Goal: Task Accomplishment & Management: Complete application form

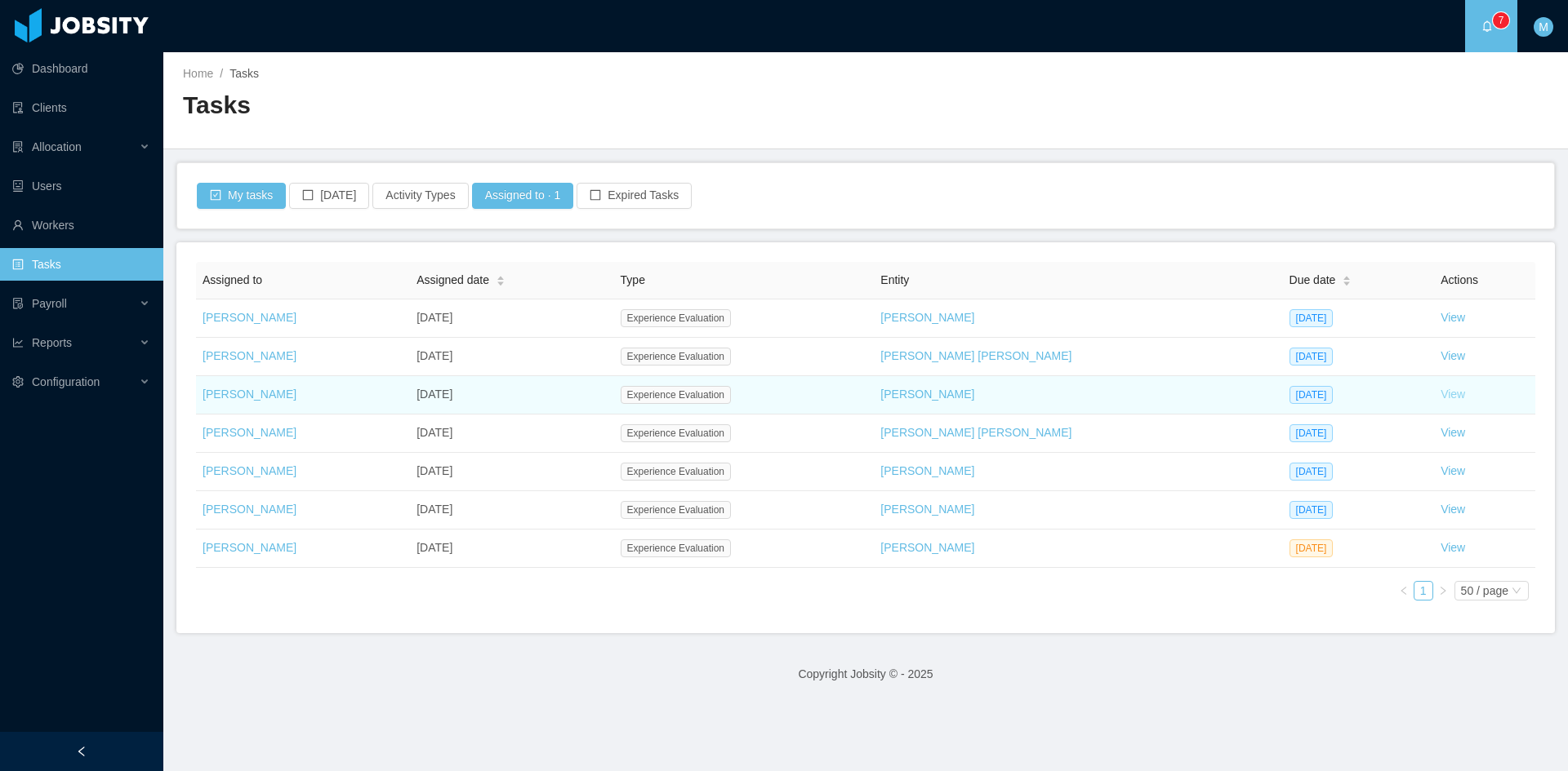
click at [1440, 396] on link "View" at bounding box center [1452, 394] width 24 height 13
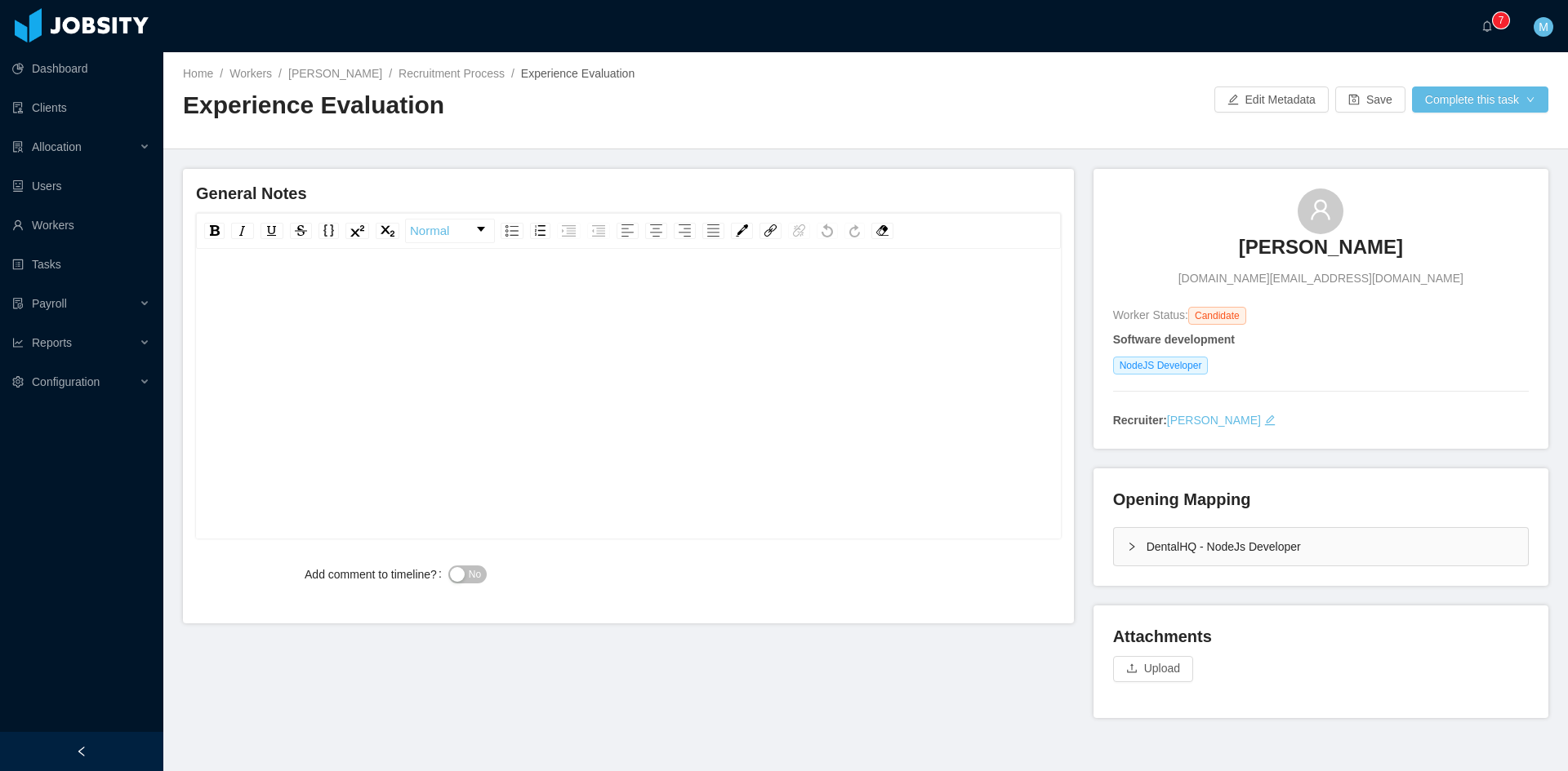
click at [1121, 539] on div "DentalHQ - NodeJs Developer" at bounding box center [1321, 547] width 414 height 37
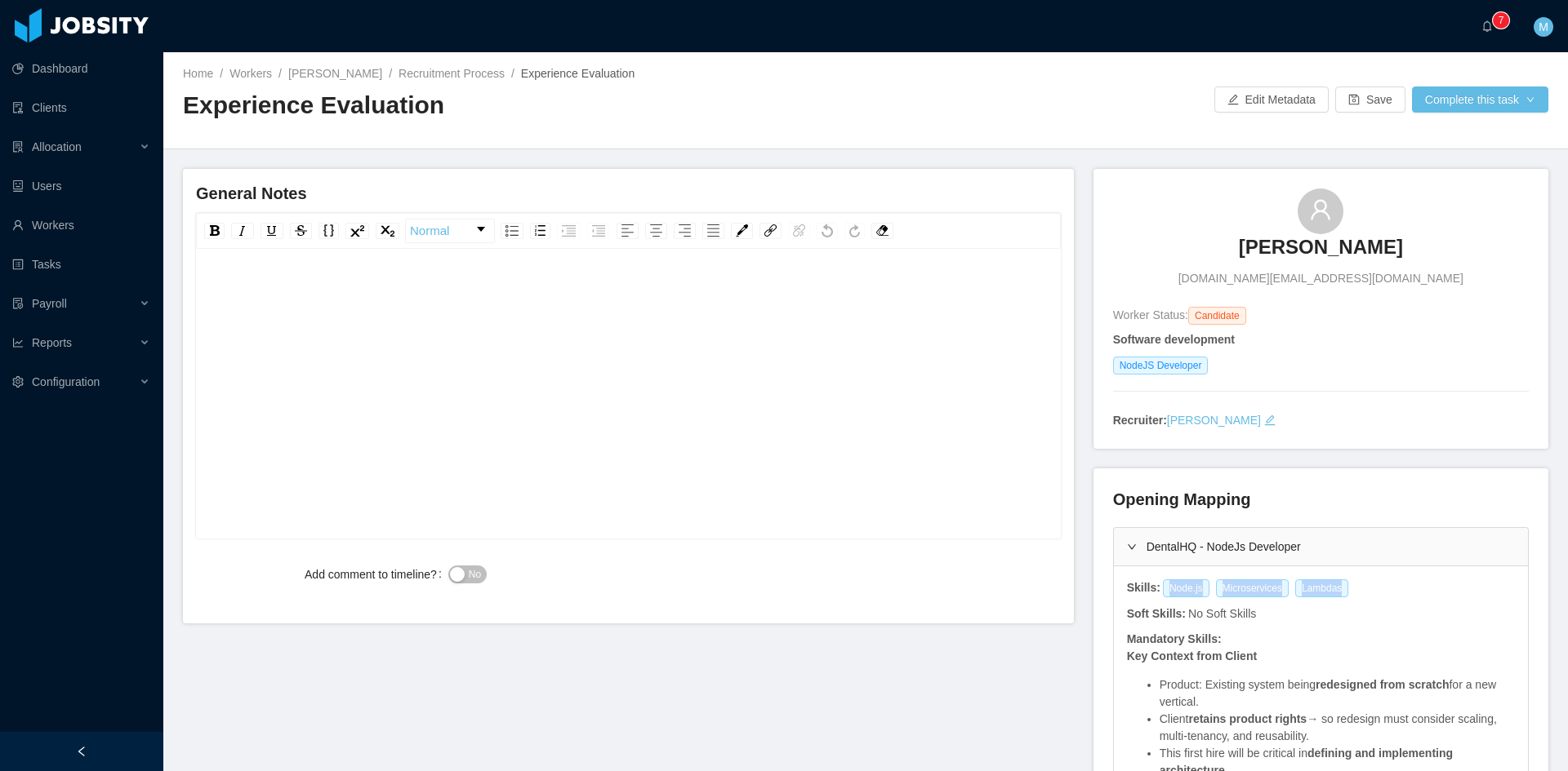
drag, startPoint x: 1154, startPoint y: 592, endPoint x: 1334, endPoint y: 593, distance: 180.0
click at [1334, 593] on div "Node.js Microservices Lambdas" at bounding box center [1258, 588] width 195 height 18
copy div "Node.js Microservices Lambdas"
drag, startPoint x: 1204, startPoint y: 253, endPoint x: 1318, endPoint y: 234, distance: 115.6
click at [1403, 251] on div "[PERSON_NAME] [DOMAIN_NAME][EMAIL_ADDRESS][DOMAIN_NAME]" at bounding box center [1320, 237] width 415 height 99
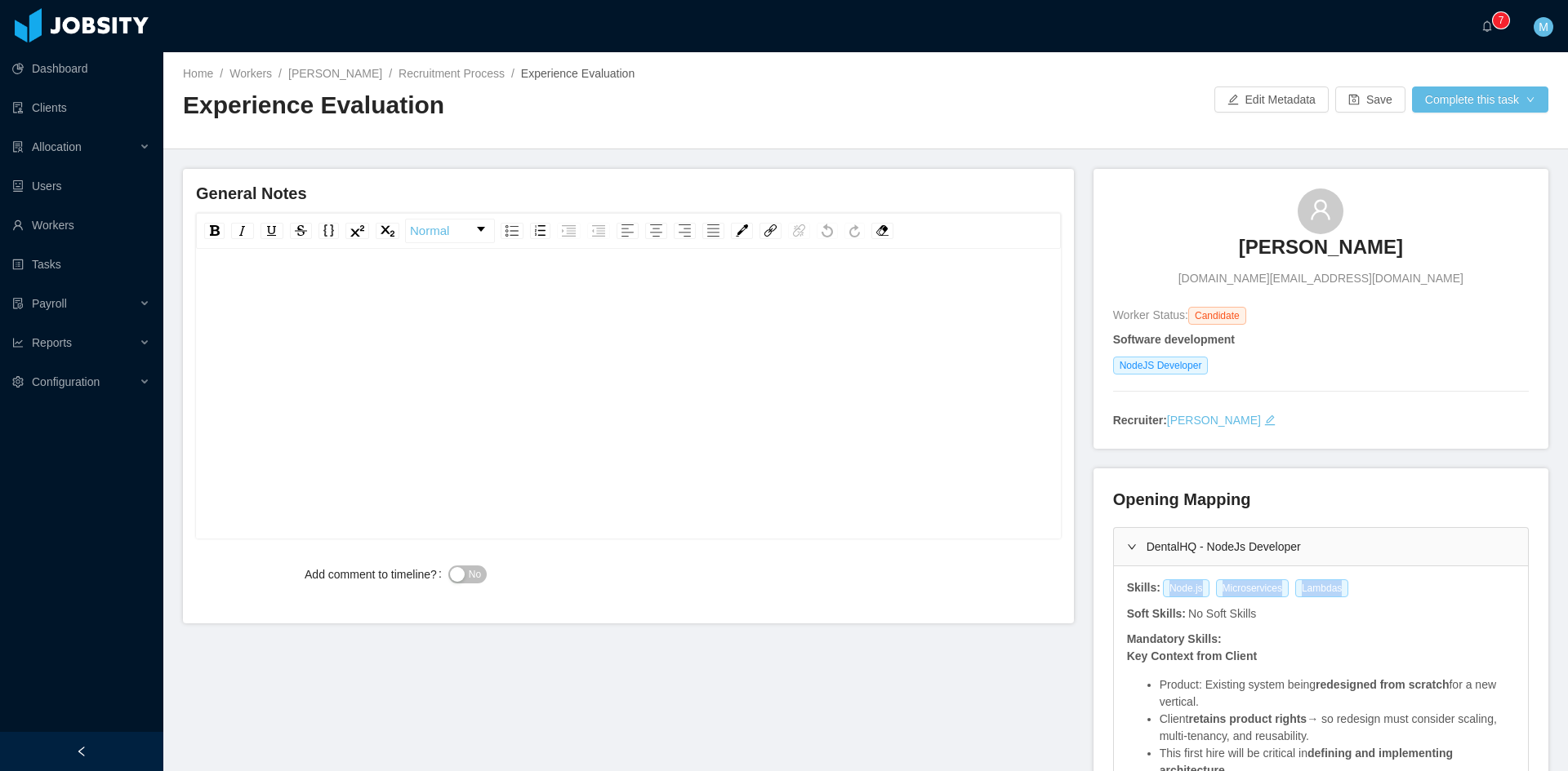
copy h3 "[PERSON_NAME]"
drag, startPoint x: 1110, startPoint y: 362, endPoint x: 1206, endPoint y: 367, distance: 96.1
click at [1206, 367] on div "NodeJS Developer" at bounding box center [1320, 366] width 415 height 18
copy span "NodeJS Developer"
click at [376, 311] on div "rdw-editor" at bounding box center [629, 419] width 839 height 286
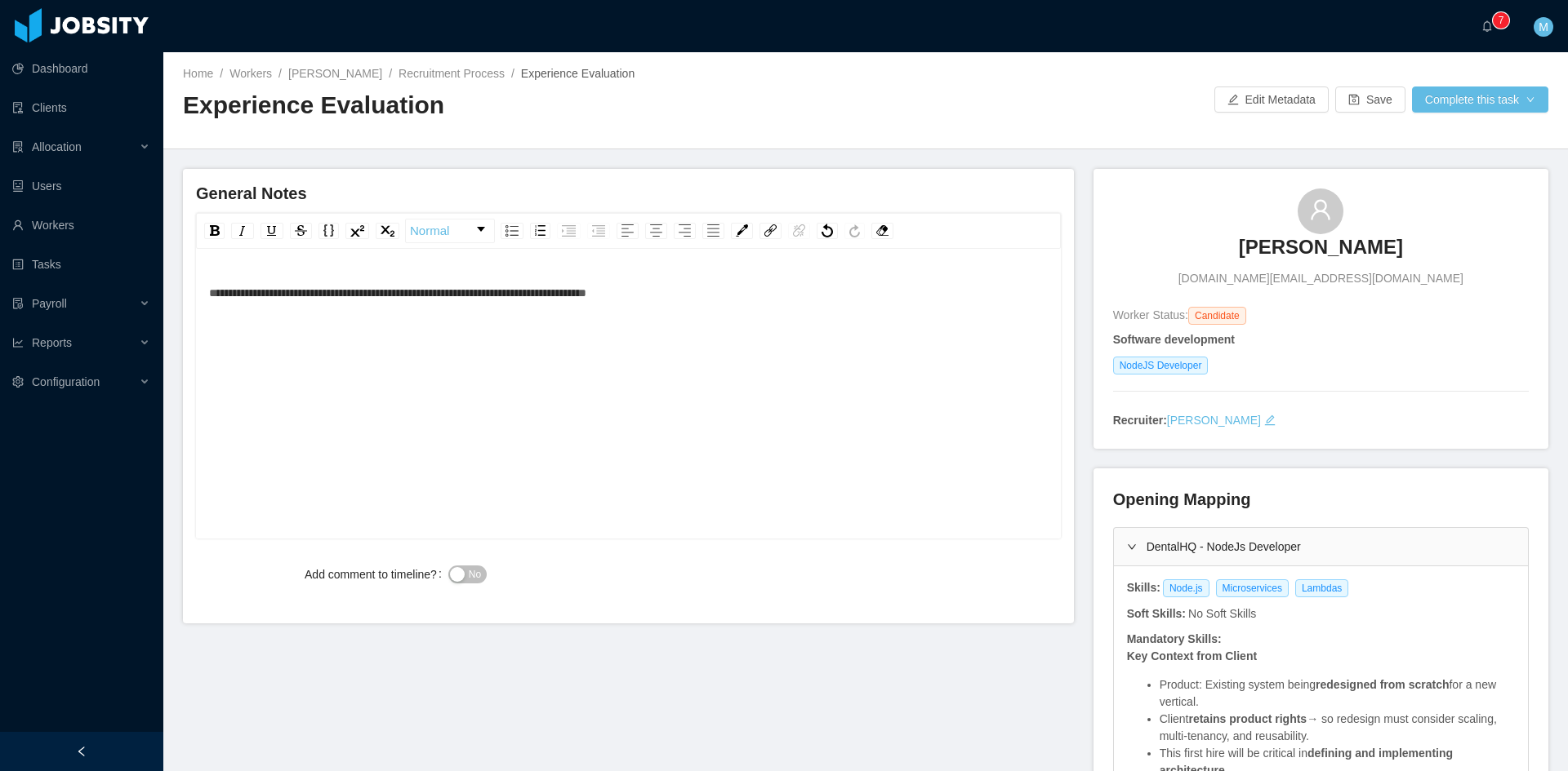
click at [699, 321] on div "**********" at bounding box center [629, 419] width 839 height 286
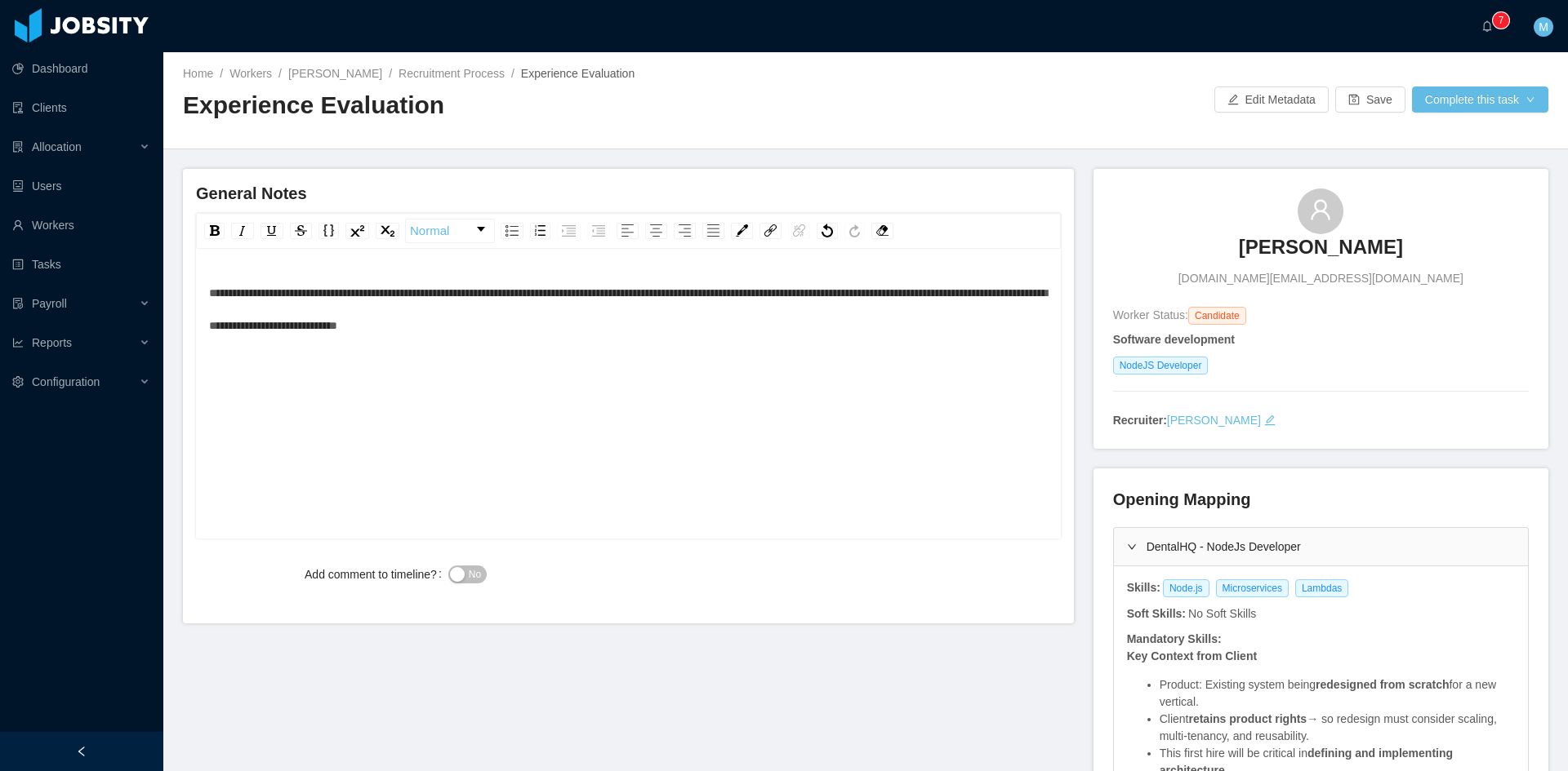
drag, startPoint x: 698, startPoint y: 344, endPoint x: 705, endPoint y: 338, distance: 9.2
click at [698, 344] on div "**********" at bounding box center [629, 419] width 839 height 286
click at [962, 340] on div "**********" at bounding box center [629, 309] width 839 height 65
click at [457, 579] on button "No" at bounding box center [467, 575] width 38 height 18
